Goal: Transaction & Acquisition: Purchase product/service

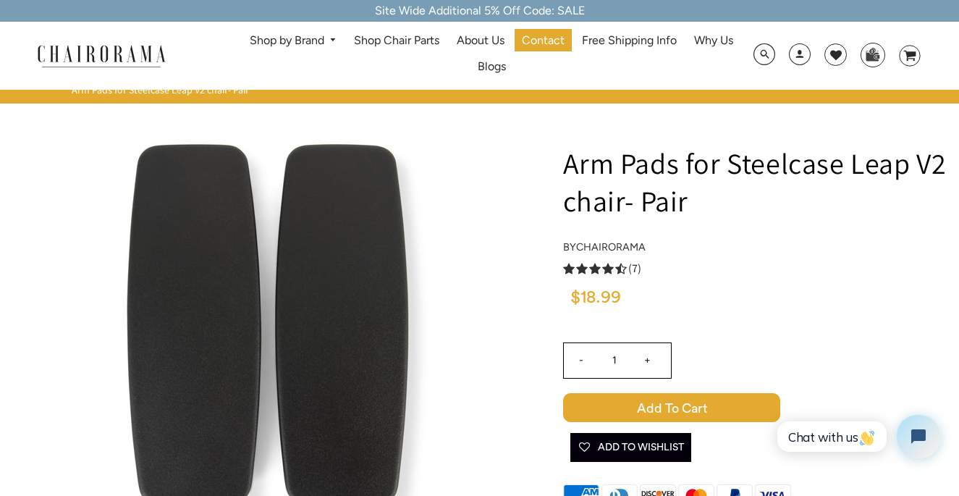
click at [682, 412] on span "Add to Cart" at bounding box center [671, 407] width 217 height 29
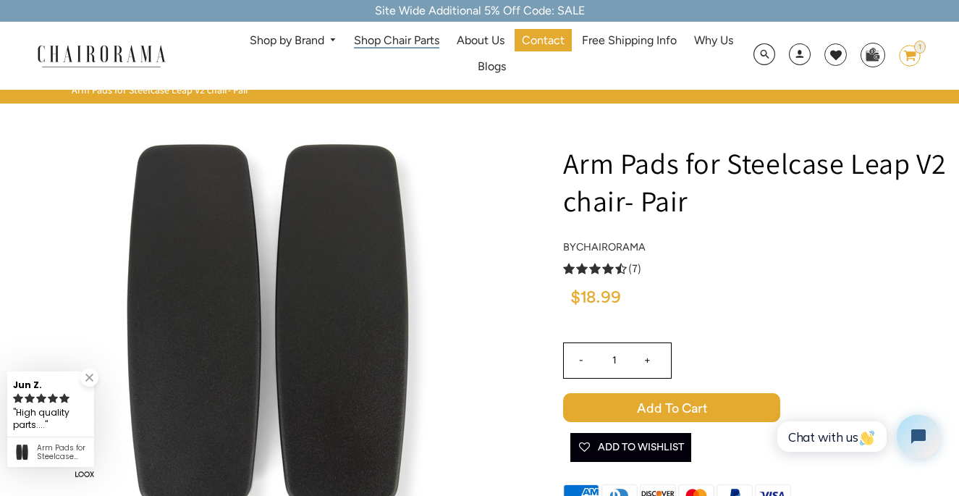
click at [414, 41] on span "Shop Chair Parts" at bounding box center [396, 40] width 85 height 15
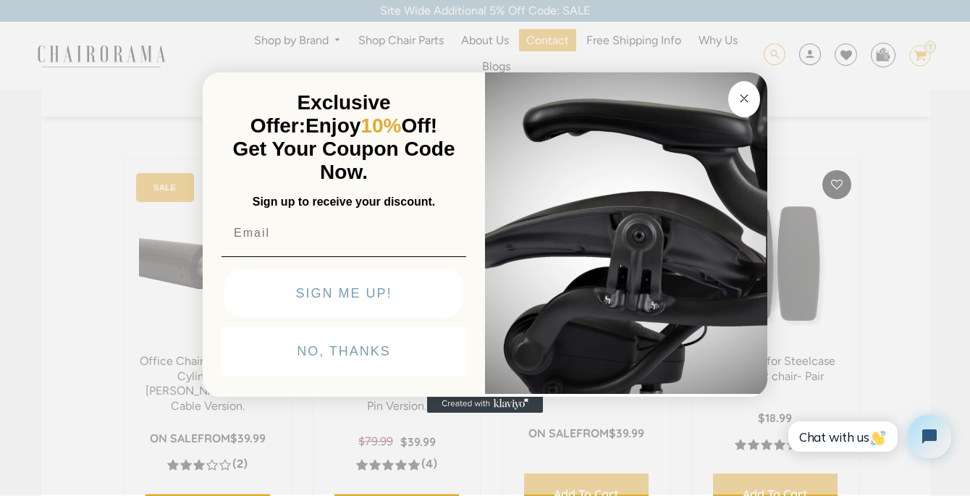
click at [764, 54] on div "Close dialog Exclusive Offer: Enjoy 10% Off! Get Your Coupon Code Now. Sign up …" at bounding box center [485, 247] width 970 height 496
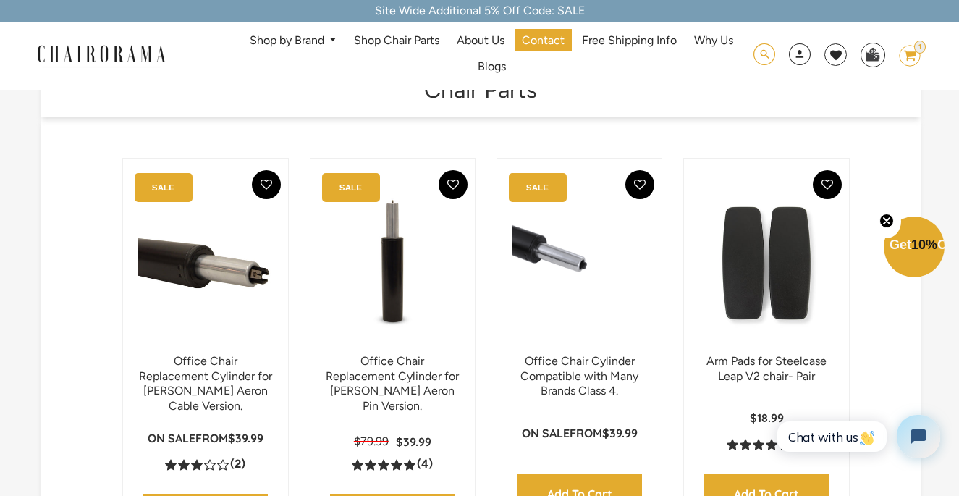
click at [764, 54] on span at bounding box center [764, 54] width 22 height 22
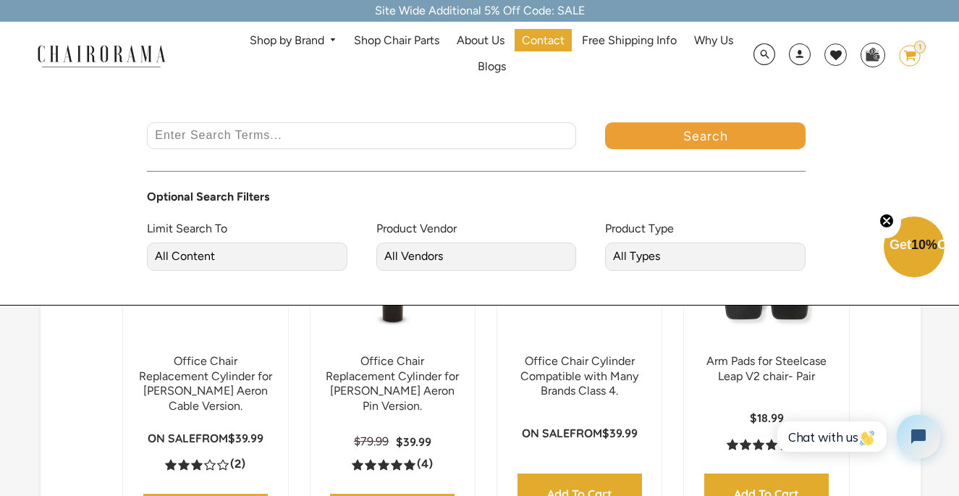
click at [510, 129] on input "Enter Search Terms..." at bounding box center [361, 135] width 429 height 27
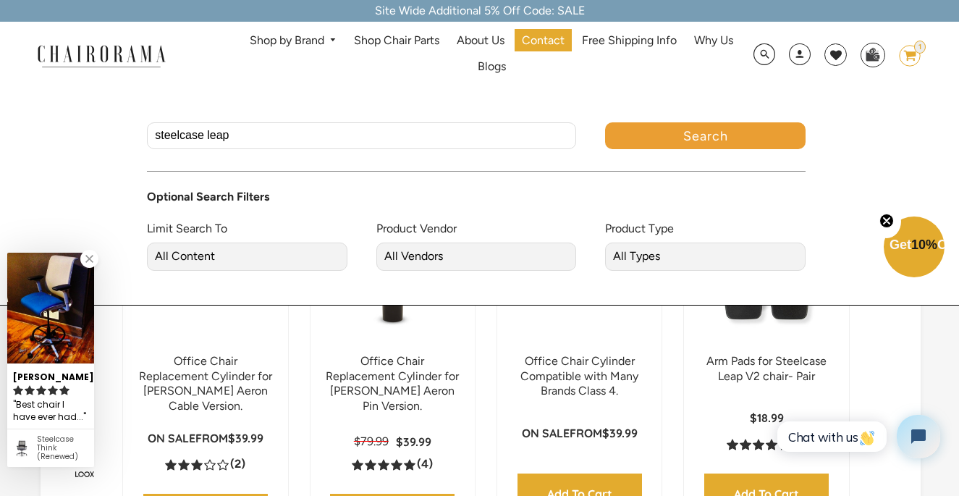
type input "steelcase leap"
click at [705, 136] on button "Search" at bounding box center [705, 135] width 200 height 27
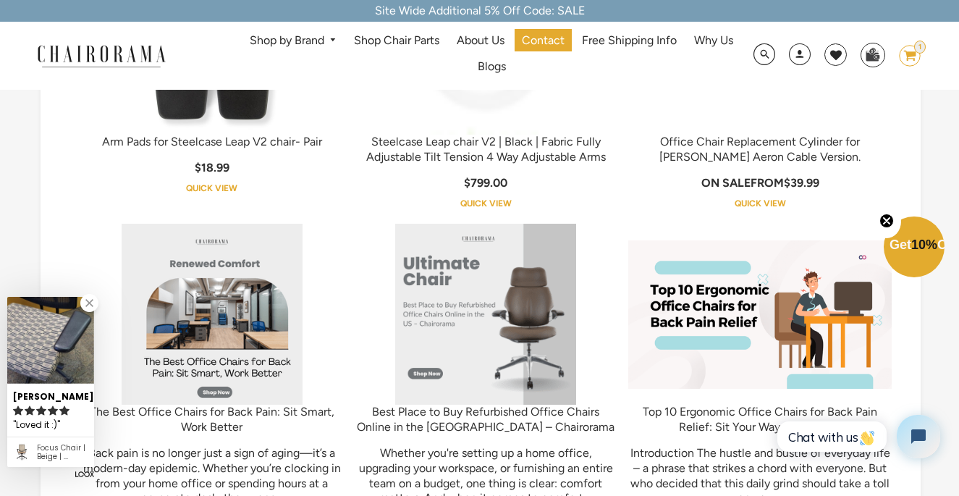
scroll to position [104, 0]
